Goal: Information Seeking & Learning: Check status

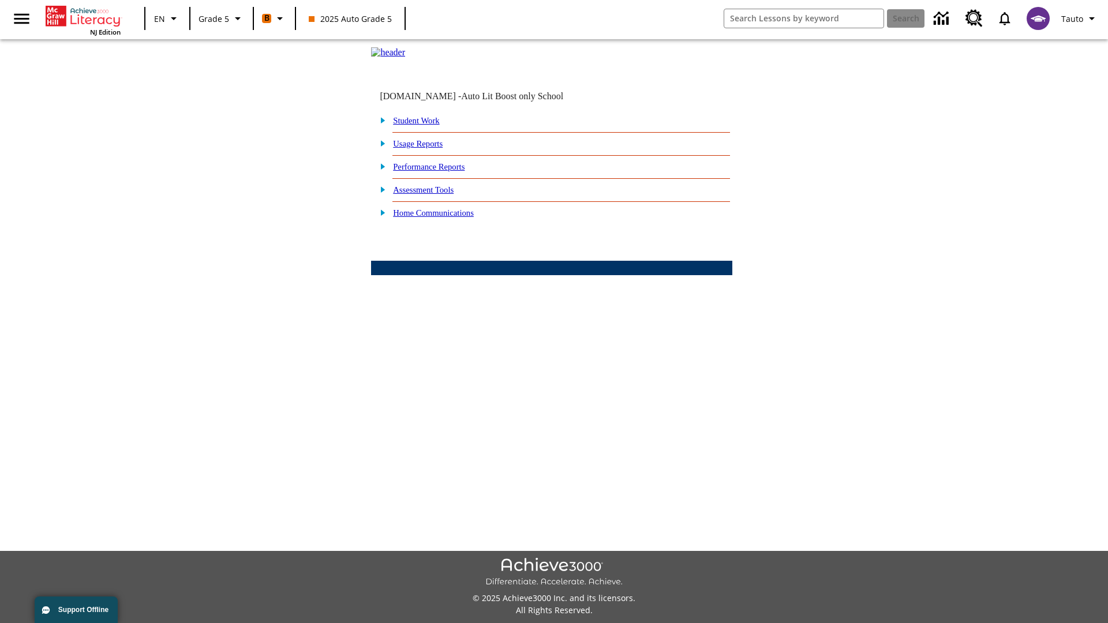
click at [441, 171] on link "Performance Reports" at bounding box center [429, 166] width 72 height 9
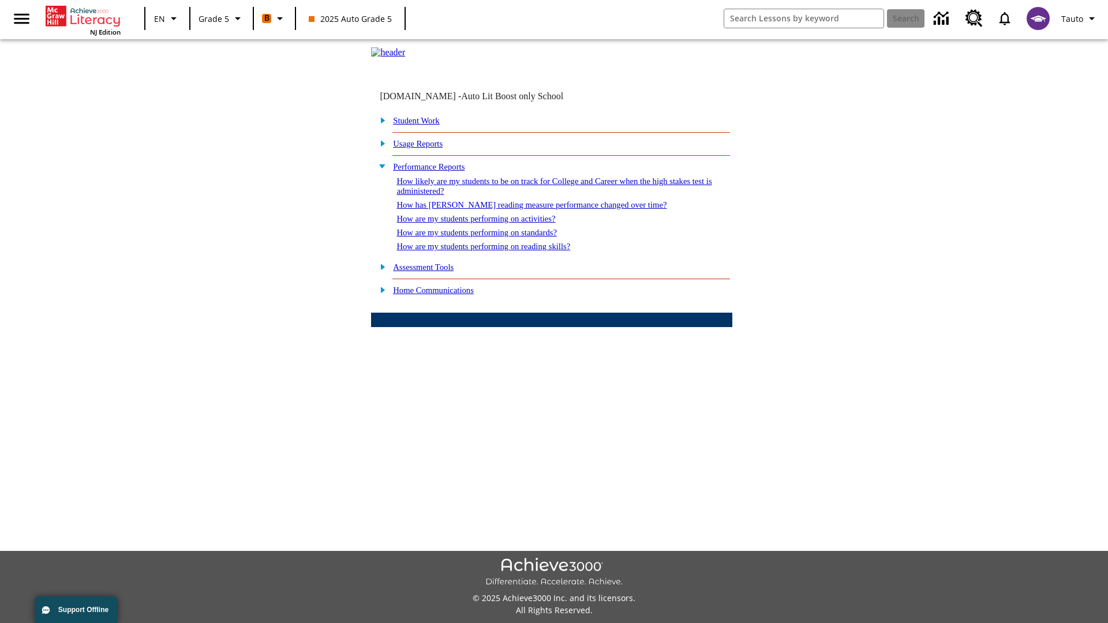
click at [525, 209] on link "How has Lexile reading measure performance changed over time?" at bounding box center [531, 204] width 270 height 9
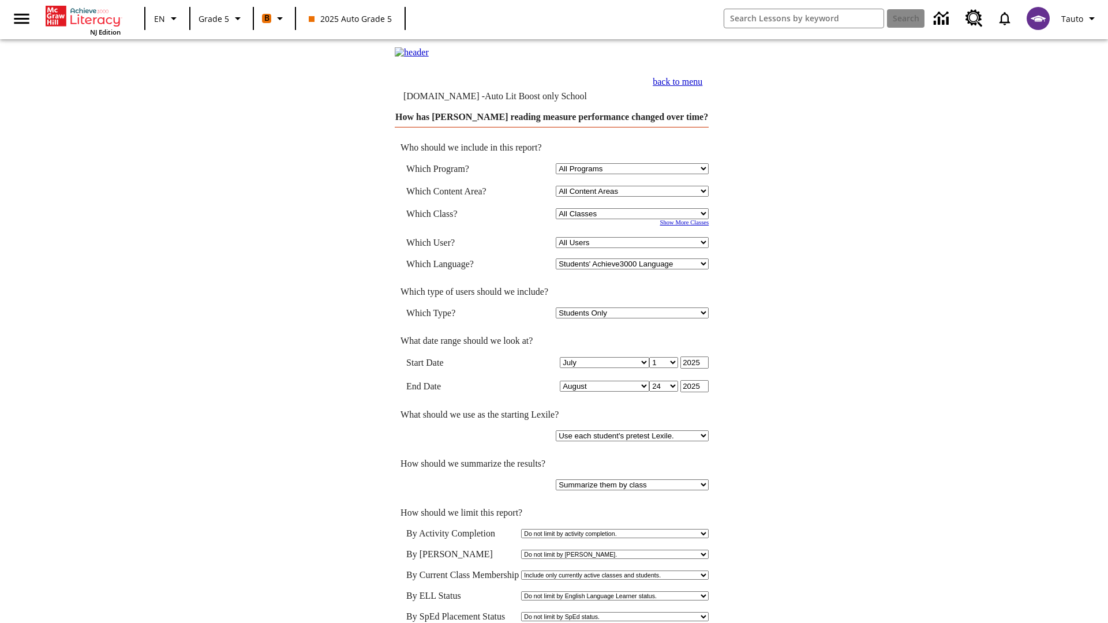
click at [633, 219] on select "Select a Class: All Classes 2025 Auto Grade 5 OL 2025 Auto Grade 6" at bounding box center [632, 213] width 153 height 11
select select "11133131"
